Goal: Information Seeking & Learning: Learn about a topic

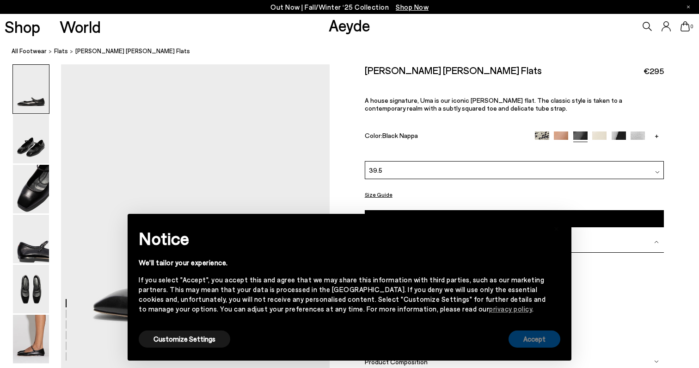
click at [541, 336] on button "Accept" at bounding box center [535, 338] width 52 height 17
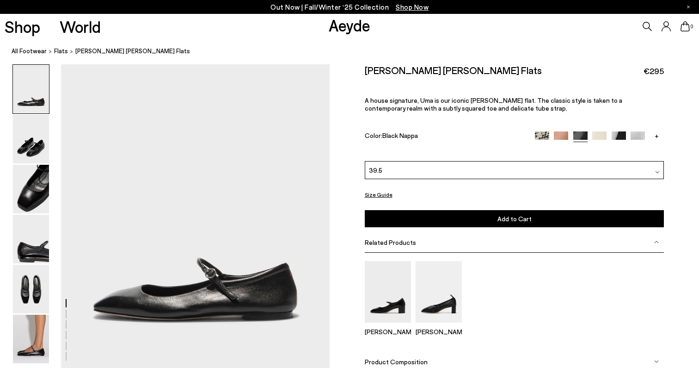
click at [657, 135] on link "+" at bounding box center [657, 135] width 14 height 8
click at [637, 135] on img at bounding box center [638, 138] width 14 height 14
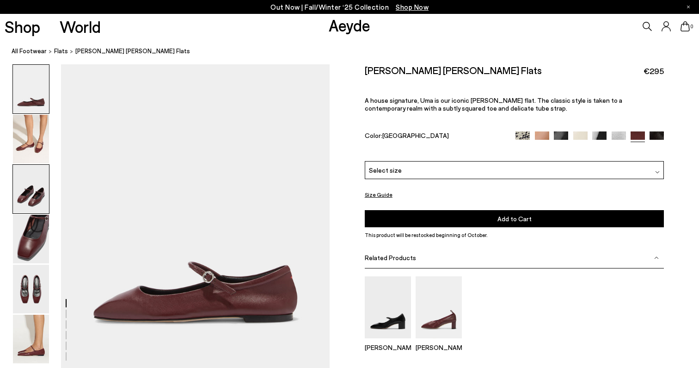
click at [30, 189] on img at bounding box center [31, 189] width 36 height 49
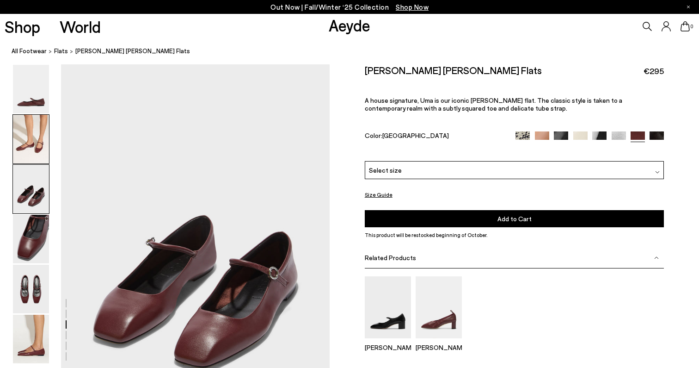
click at [32, 160] on img at bounding box center [31, 139] width 36 height 49
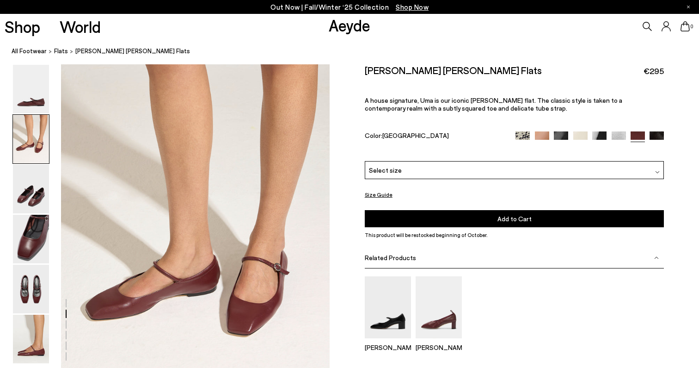
scroll to position [306, 0]
